Goal: Task Accomplishment & Management: Complete application form

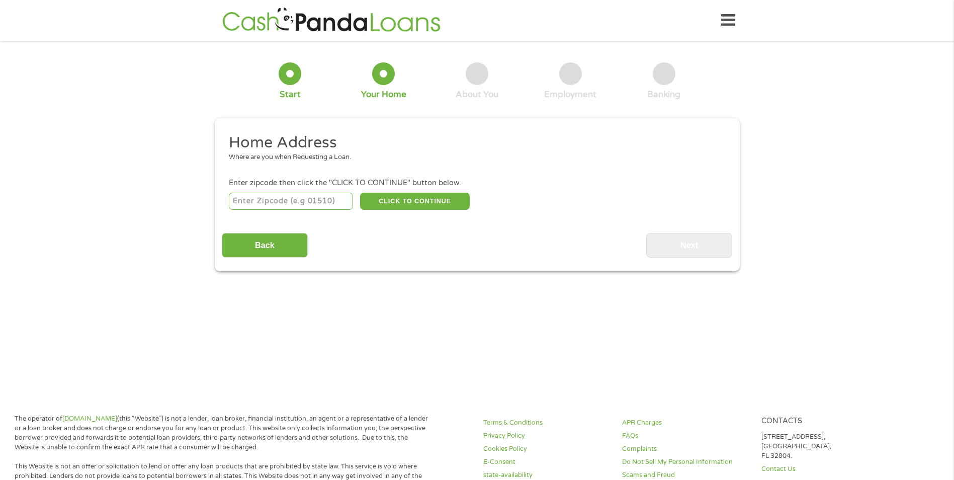
click at [337, 203] on input "number" at bounding box center [291, 201] width 124 height 17
type input "08360"
click at [428, 198] on button "CLICK TO CONTINUE" at bounding box center [415, 201] width 110 height 17
type input "08360"
type input "Vineland"
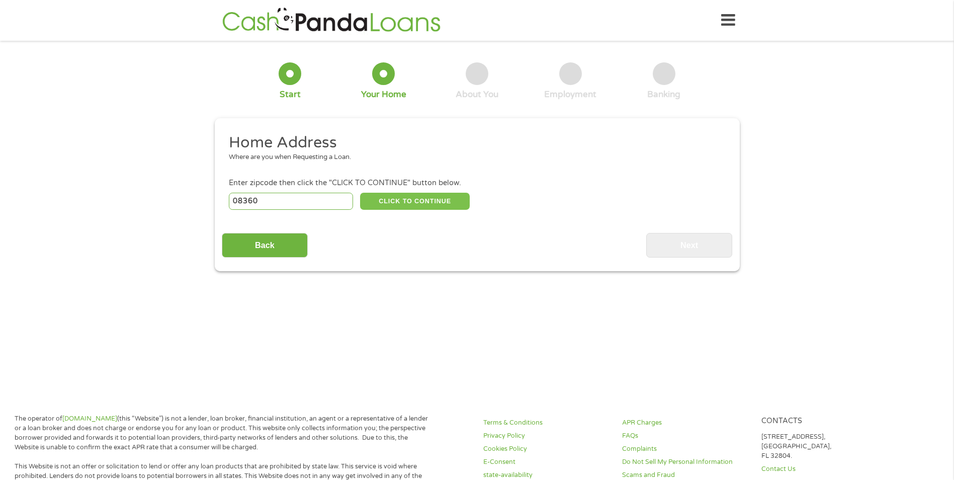
select select "[US_STATE]"
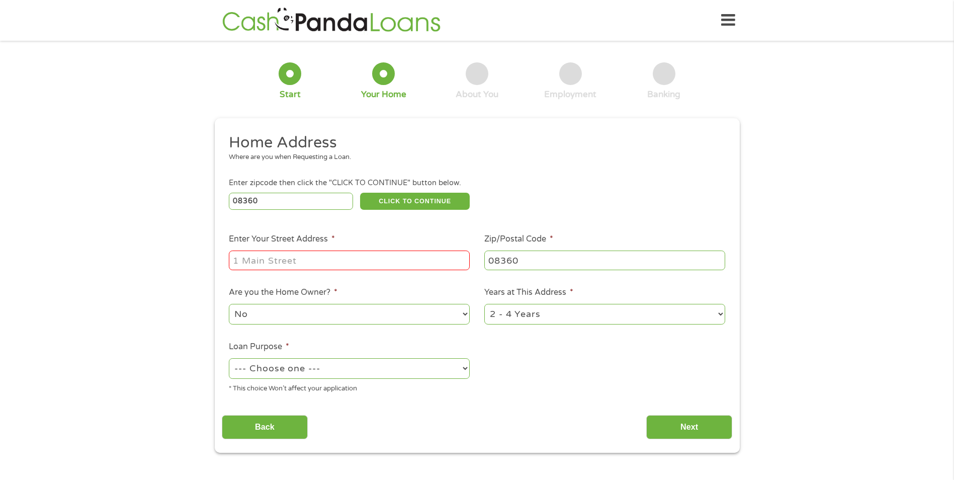
click at [423, 261] on input "Enter Your Street Address *" at bounding box center [349, 259] width 241 height 19
type input "[STREET_ADDRESS]"
click at [518, 315] on select "1 Year or less 1 - 2 Years 2 - 4 Years Over 4 Years" at bounding box center [604, 314] width 241 height 21
select select "60months"
click at [484, 304] on select "1 Year or less 1 - 2 Years 2 - 4 Years Over 4 Years" at bounding box center [604, 314] width 241 height 21
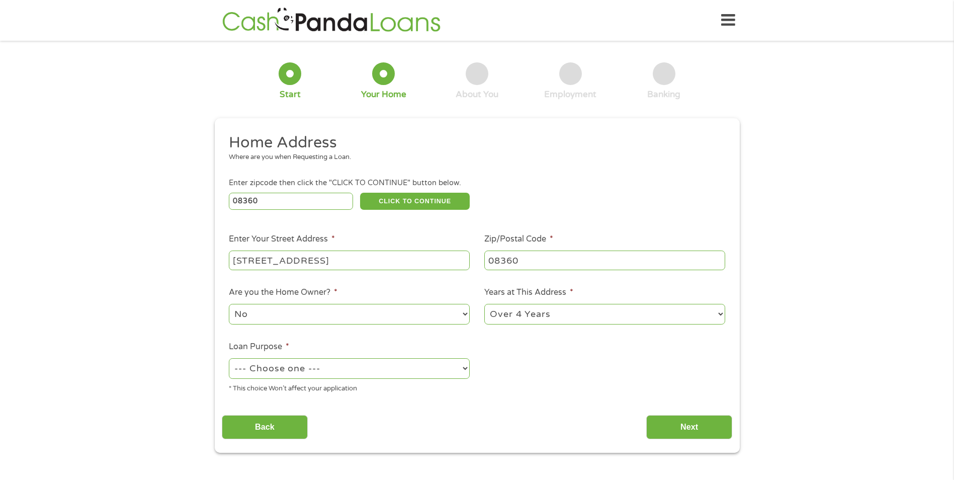
click at [421, 372] on select "--- Choose one --- Pay Bills Debt Consolidation Home Improvement Major Purchase…" at bounding box center [349, 368] width 241 height 21
select select "debtconsolidation"
click at [229, 358] on select "--- Choose one --- Pay Bills Debt Consolidation Home Improvement Major Purchase…" at bounding box center [349, 368] width 241 height 21
click at [679, 425] on input "Next" at bounding box center [689, 427] width 86 height 25
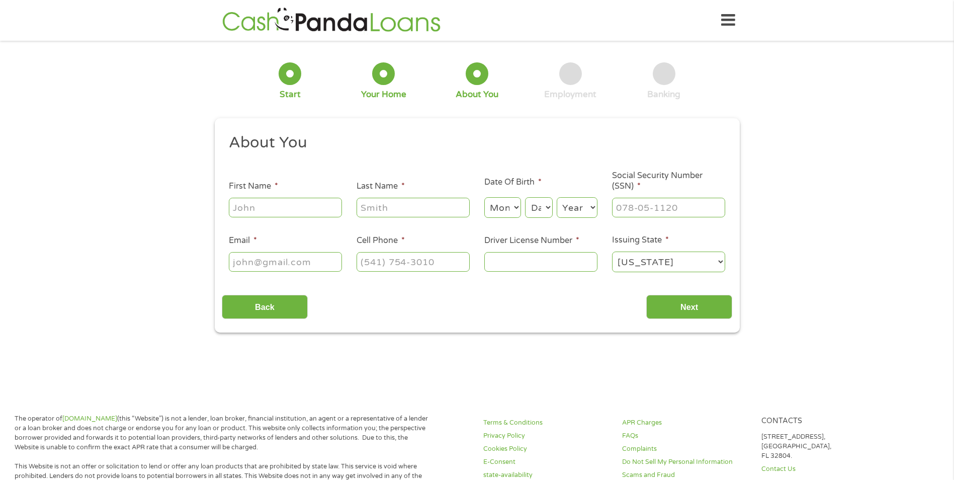
click at [324, 215] on input "First Name *" at bounding box center [285, 207] width 113 height 19
type input "[PERSON_NAME]"
type input "[EMAIL_ADDRESS][DOMAIN_NAME]"
type input "[PHONE_NUMBER]"
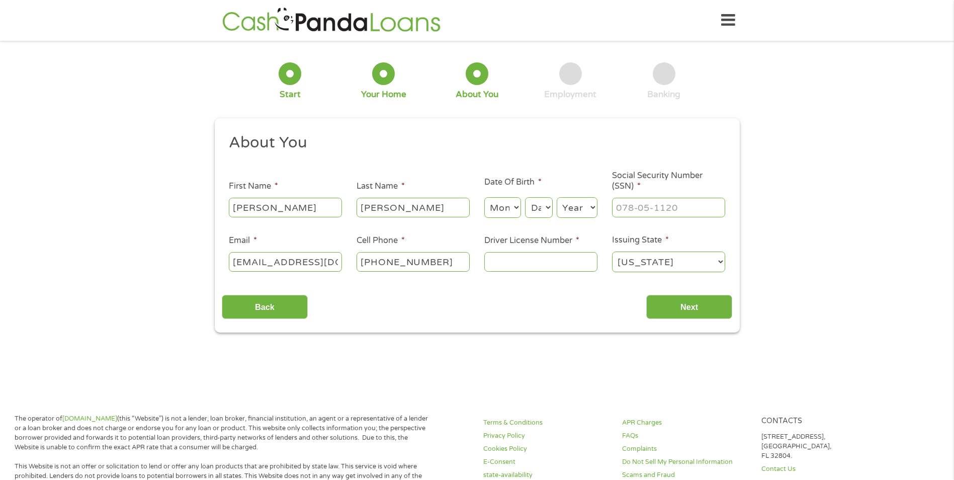
click at [511, 211] on select "Month 1 2 3 4 5 6 7 8 9 10 11 12" at bounding box center [502, 207] width 37 height 21
select select "1"
click at [484, 197] on select "Month 1 2 3 4 5 6 7 8 9 10 11 12" at bounding box center [502, 207] width 37 height 21
click at [536, 202] on select "Day 1 2 3 4 5 6 7 8 9 10 11 12 13 14 15 16 17 18 19 20 21 22 23 24 25 26 27 28 …" at bounding box center [538, 207] width 27 height 21
select select "24"
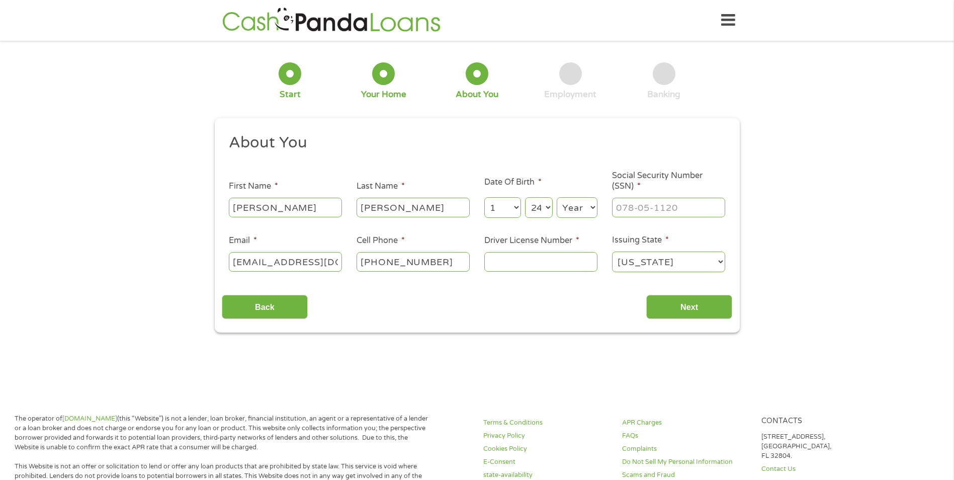
click at [525, 197] on select "Day 1 2 3 4 5 6 7 8 9 10 11 12 13 14 15 16 17 18 19 20 21 22 23 24 25 26 27 28 …" at bounding box center [538, 207] width 27 height 21
click at [579, 213] on select "Year [DATE] 2006 2005 2004 2003 2002 2001 2000 1999 1998 1997 1996 1995 1994 19…" at bounding box center [576, 207] width 41 height 21
select select "1998"
click at [556, 197] on select "Year [DATE] 2006 2005 2004 2003 2002 2001 2000 1999 1998 1997 1996 1995 1994 19…" at bounding box center [576, 207] width 41 height 21
click at [645, 212] on input "___-__-____" at bounding box center [668, 207] width 113 height 19
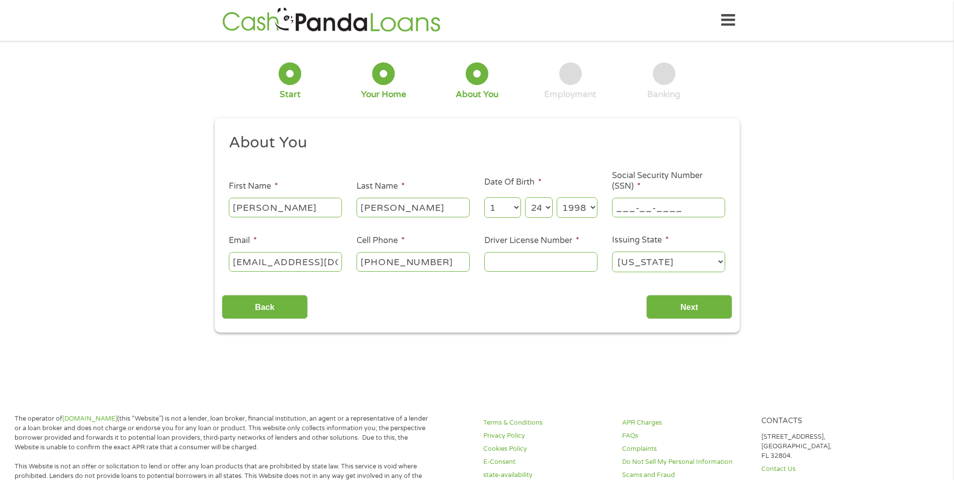
click at [616, 207] on input "___-__-____" at bounding box center [668, 207] width 113 height 19
type input "139-04-7605"
click at [566, 265] on input "Driver License Number *" at bounding box center [540, 261] width 113 height 19
type input "Z09534050001985"
click at [724, 309] on input "Next" at bounding box center [689, 307] width 86 height 25
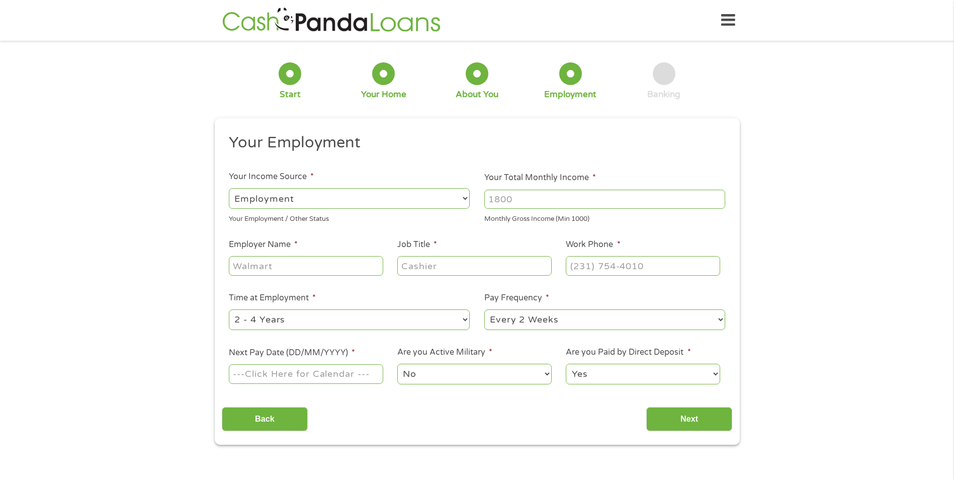
click at [347, 196] on select "--- Choose one --- Employment [DEMOGRAPHIC_DATA] Benefits" at bounding box center [349, 198] width 241 height 21
click at [374, 155] on li "Your Employment" at bounding box center [473, 145] width 503 height 24
click at [530, 199] on input "Your Total Monthly Income *" at bounding box center [604, 199] width 241 height 19
type input "3"
type input "4002"
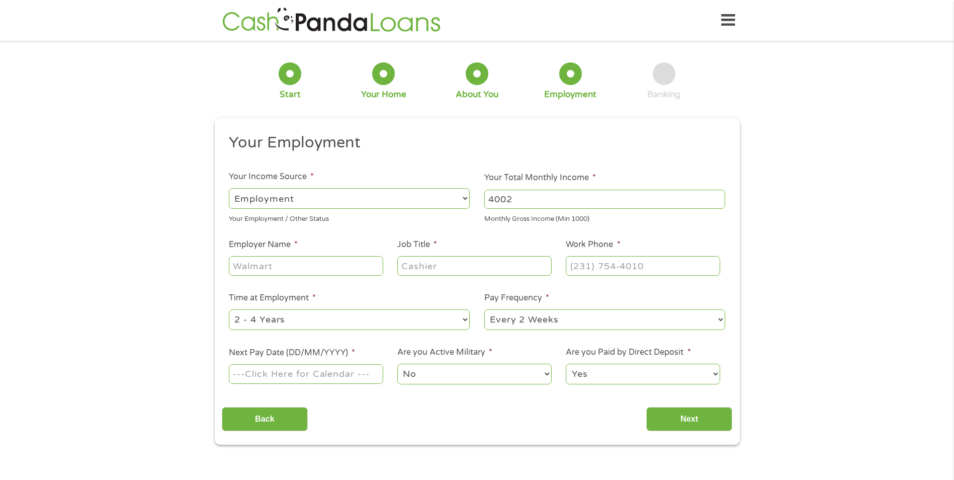
click at [374, 276] on div at bounding box center [306, 265] width 154 height 23
click at [341, 244] on li "Employer Name *" at bounding box center [306, 257] width 168 height 39
click at [340, 255] on div at bounding box center [306, 265] width 154 height 23
click at [341, 259] on input "Employer Name *" at bounding box center [306, 265] width 154 height 19
type input "The Kintock Group"
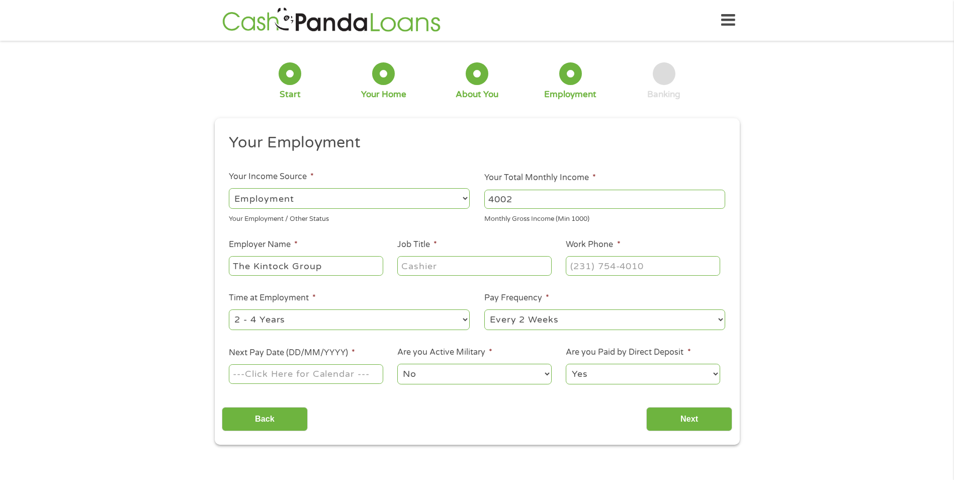
click at [467, 263] on input "Job Title *" at bounding box center [474, 265] width 154 height 19
type input "Manager"
click at [611, 271] on input "(___) ___-____" at bounding box center [643, 265] width 154 height 19
type input "[PHONE_NUMBER]"
click at [646, 233] on ul "Your Employment Your Income Source * --- Choose one --- Employment [DEMOGRAPHIC…" at bounding box center [477, 263] width 510 height 260
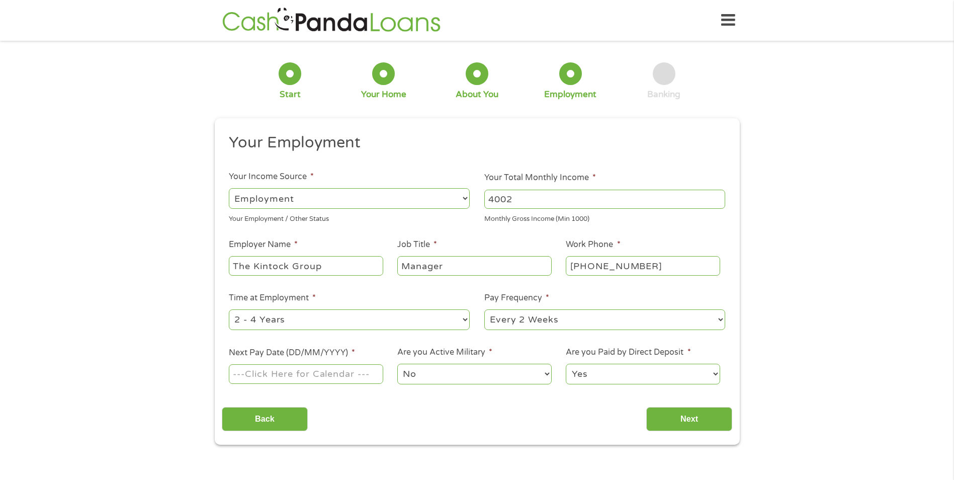
click at [407, 316] on select "--- Choose one --- 1 Year or less 1 - 2 Years 2 - 4 Years Over 4 Years" at bounding box center [349, 319] width 241 height 21
click at [229, 309] on select "--- Choose one --- 1 Year or less 1 - 2 Years 2 - 4 Years Over 4 Years" at bounding box center [349, 319] width 241 height 21
click at [400, 321] on select "--- Choose one --- 1 Year or less 1 - 2 Years 2 - 4 Years Over 4 Years" at bounding box center [349, 319] width 241 height 21
select select "36months"
click at [229, 309] on select "--- Choose one --- 1 Year or less 1 - 2 Years 2 - 4 Years Over 4 Years" at bounding box center [349, 319] width 241 height 21
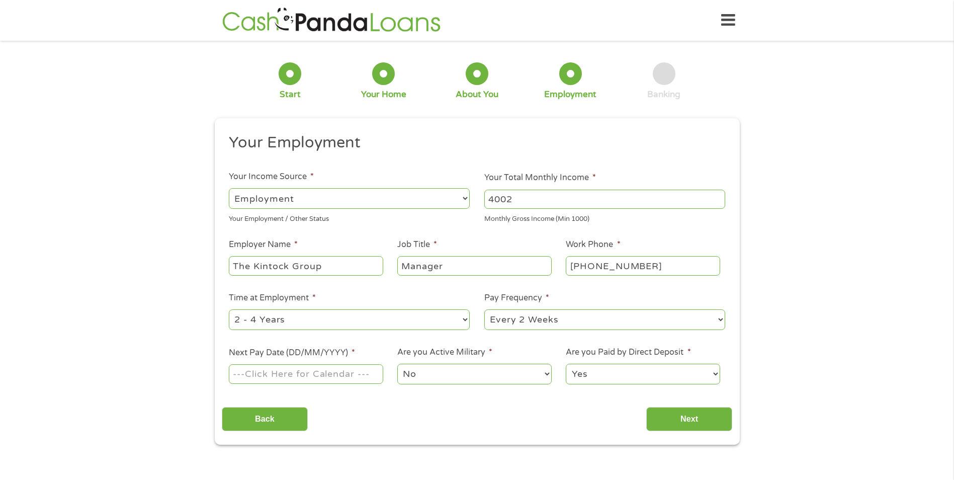
click at [341, 381] on input "Next Pay Date (DD/MM/YYYY) *" at bounding box center [306, 373] width 154 height 19
type input "[DATE]"
click at [498, 378] on select "No Yes" at bounding box center [474, 373] width 154 height 21
click at [531, 352] on li "Are you Active Military * No Yes" at bounding box center [474, 366] width 168 height 40
drag, startPoint x: 678, startPoint y: 435, endPoint x: 686, endPoint y: 435, distance: 8.0
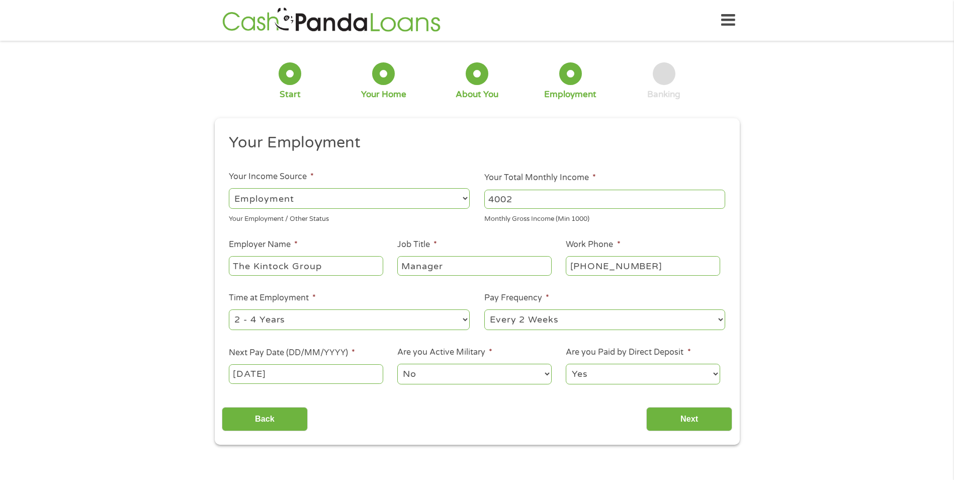
click at [682, 435] on div "This field is hidden when viewing the form gclid This field is hidden when view…" at bounding box center [477, 281] width 525 height 326
click at [687, 431] on input "Next" at bounding box center [689, 419] width 86 height 25
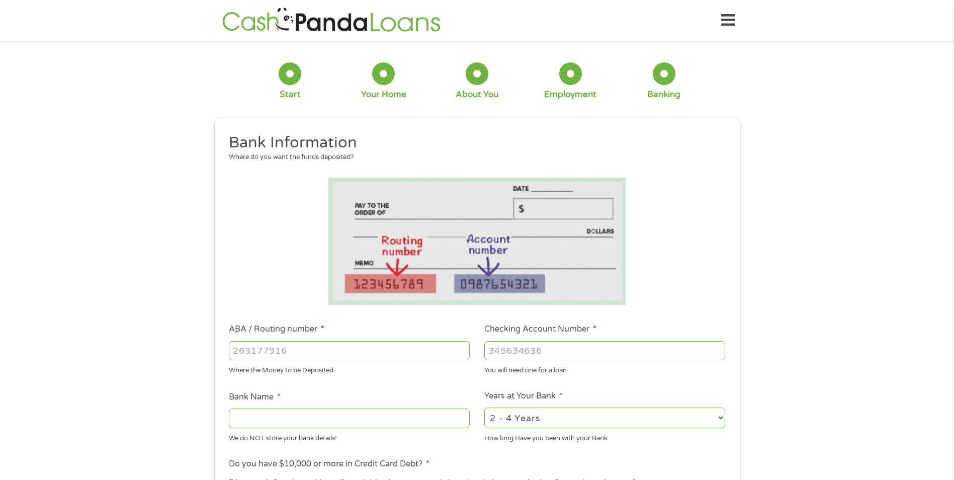
click at [679, 414] on select "2 - 4 Years 6 - 12 Months 1 - 2 Years Over 4 Years" at bounding box center [604, 417] width 241 height 21
click at [731, 307] on ul "Bank Information Where do you want the funds deposited? ABA / Routing number * …" at bounding box center [477, 383] width 510 height 501
drag, startPoint x: 564, startPoint y: 311, endPoint x: 778, endPoint y: 296, distance: 214.6
click at [778, 296] on div "1 Start 2 Your Home 3 About You 4 Employment 5 Banking 6 This field is hidden w…" at bounding box center [477, 366] width 954 height 637
click at [402, 349] on input "ABA / Routing number *" at bounding box center [349, 350] width 241 height 19
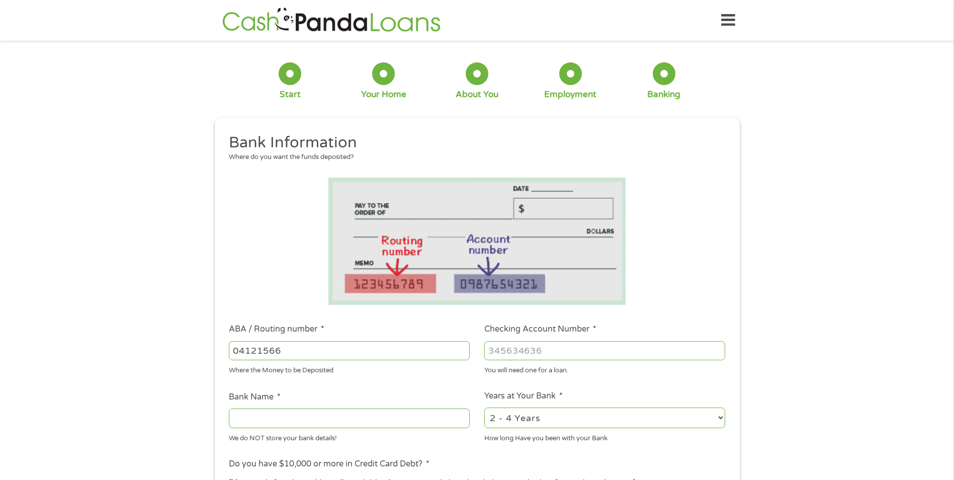
type input "041215663"
type input "[PERSON_NAME] BANK"
type input "041215663"
click at [503, 348] on input "Checking Account Number *" at bounding box center [604, 350] width 241 height 19
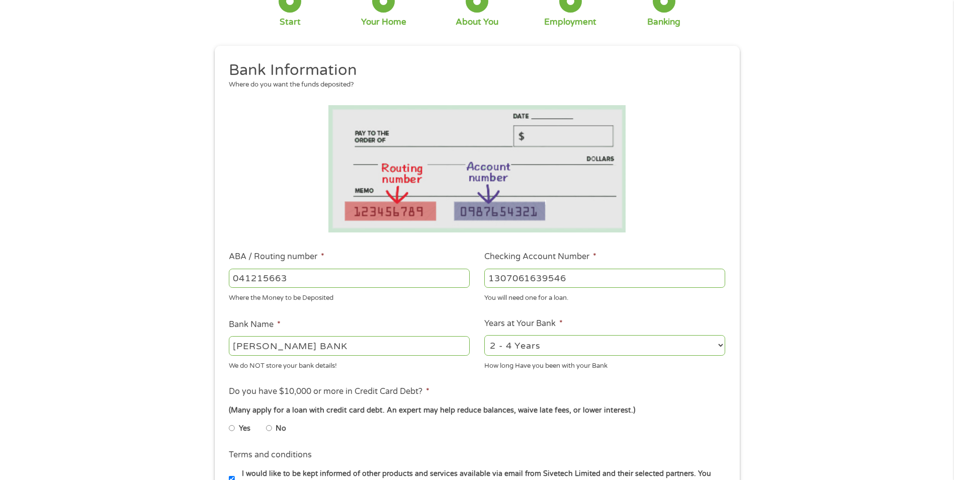
scroll to position [101, 0]
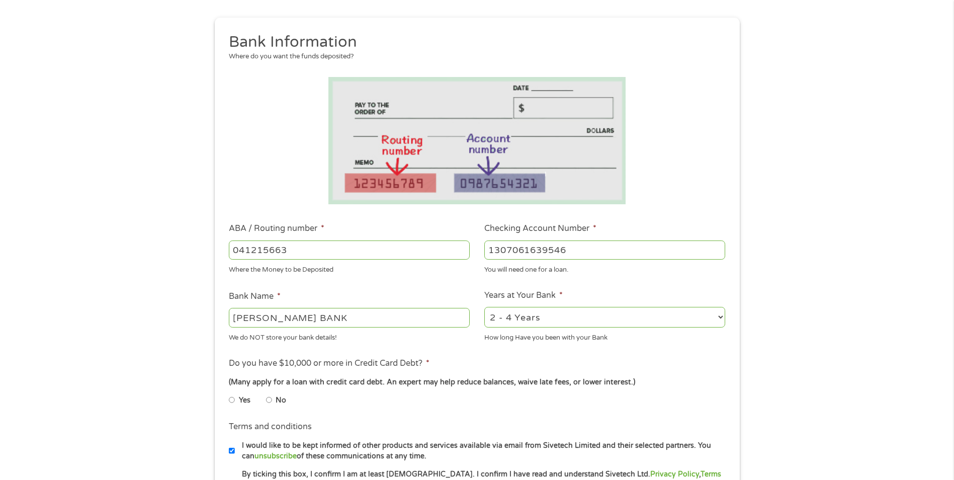
type input "1307061639546"
click at [429, 288] on ul "Bank Information Where do you want the funds deposited? ABA / Routing number * …" at bounding box center [477, 282] width 510 height 501
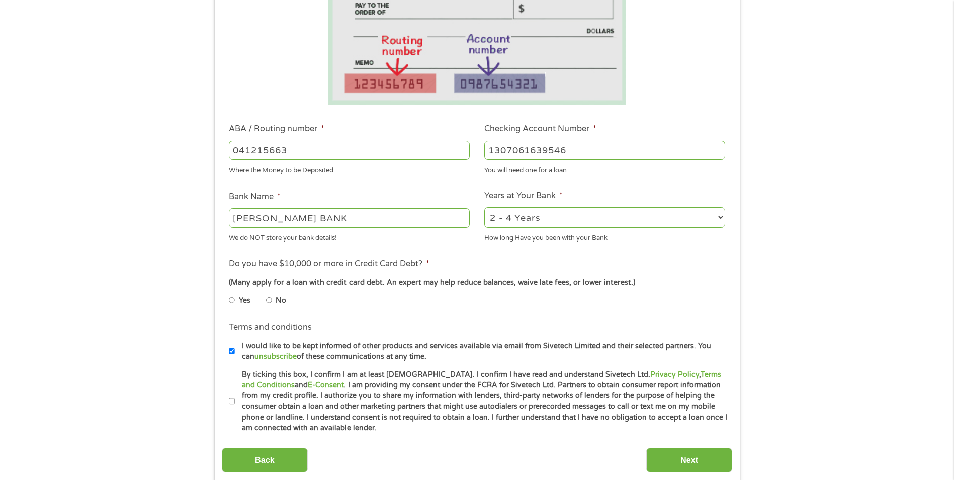
scroll to position [201, 0]
click at [248, 301] on label "Yes" at bounding box center [245, 299] width 12 height 11
click at [235, 301] on input "Yes" at bounding box center [232, 299] width 6 height 16
radio input "true"
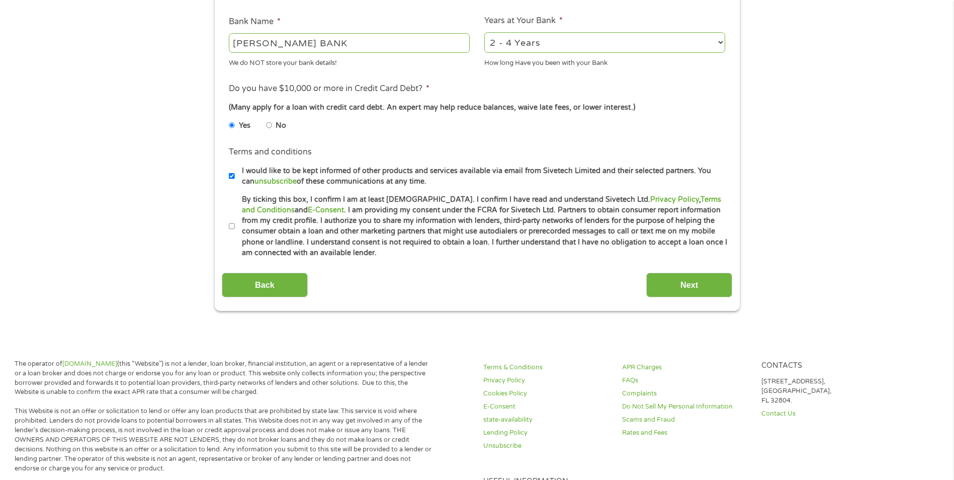
scroll to position [402, 0]
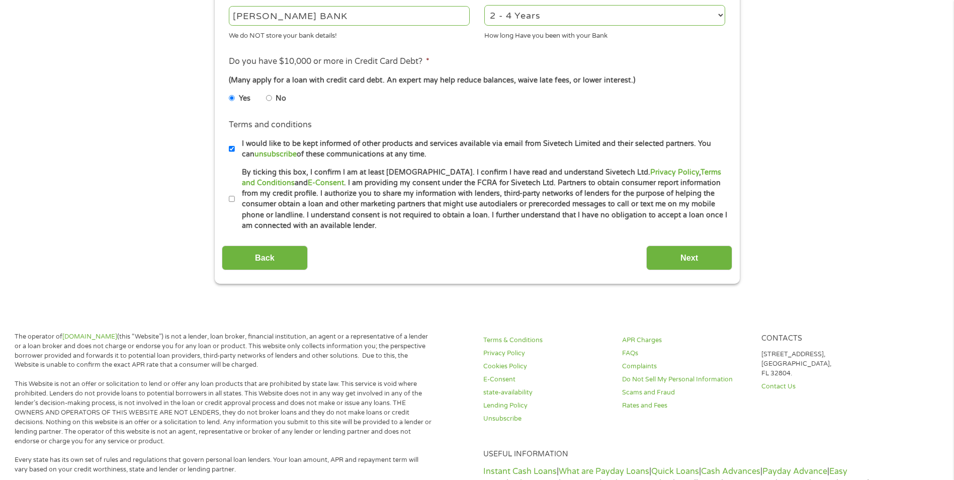
click at [252, 213] on label "By ticking this box, I confirm I am at least [DEMOGRAPHIC_DATA]. I confirm I ha…" at bounding box center [481, 199] width 493 height 64
click at [235, 207] on input "By ticking this box, I confirm I am at least [DEMOGRAPHIC_DATA]. I confirm I ha…" at bounding box center [232, 199] width 6 height 16
checkbox input "true"
click at [327, 154] on label "I would like to be kept informed of other products and services available via e…" at bounding box center [481, 149] width 493 height 22
click at [235, 154] on input "I would like to be kept informed of other products and services available via e…" at bounding box center [232, 149] width 6 height 16
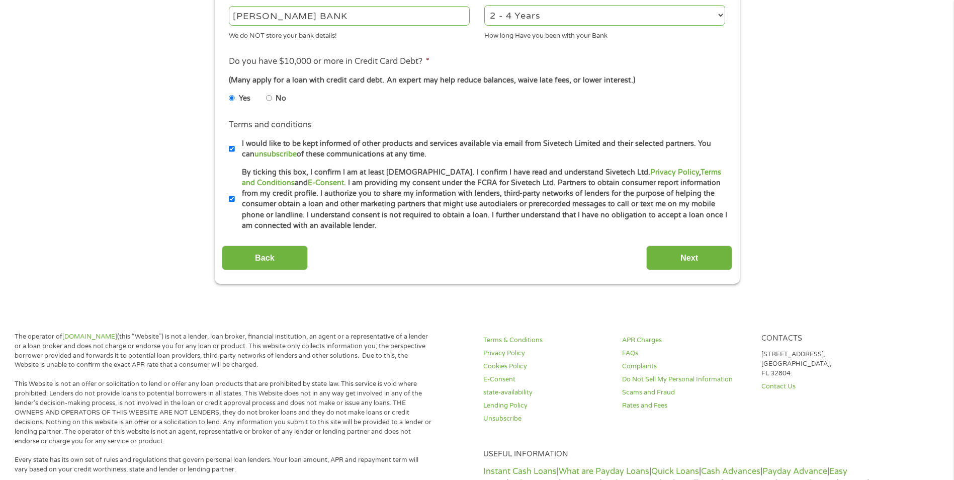
checkbox input "false"
click at [658, 255] on input "Next" at bounding box center [689, 257] width 86 height 25
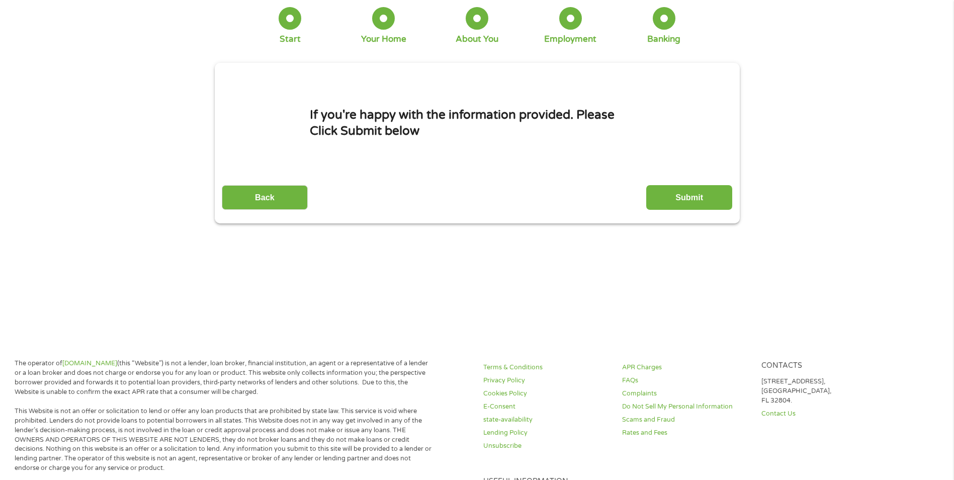
scroll to position [0, 0]
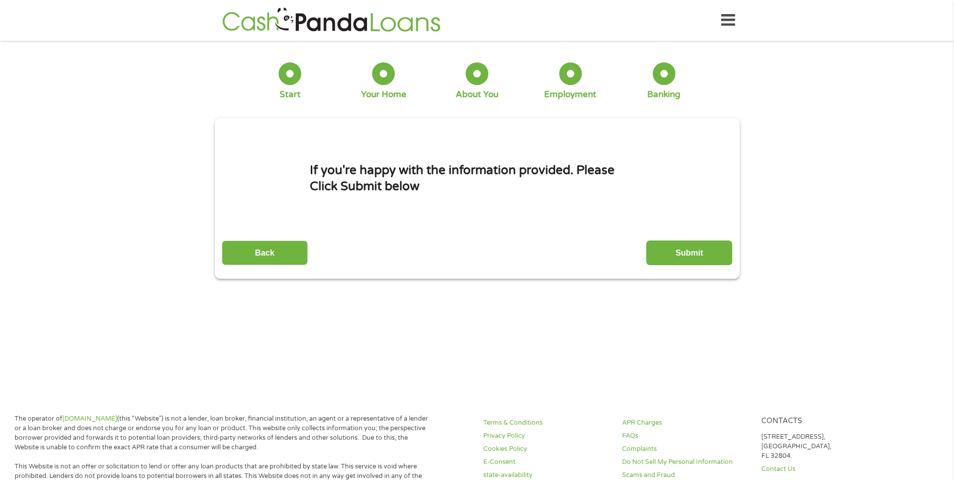
click at [658, 255] on input "Submit" at bounding box center [689, 252] width 86 height 25
